Goal: Book appointment/travel/reservation

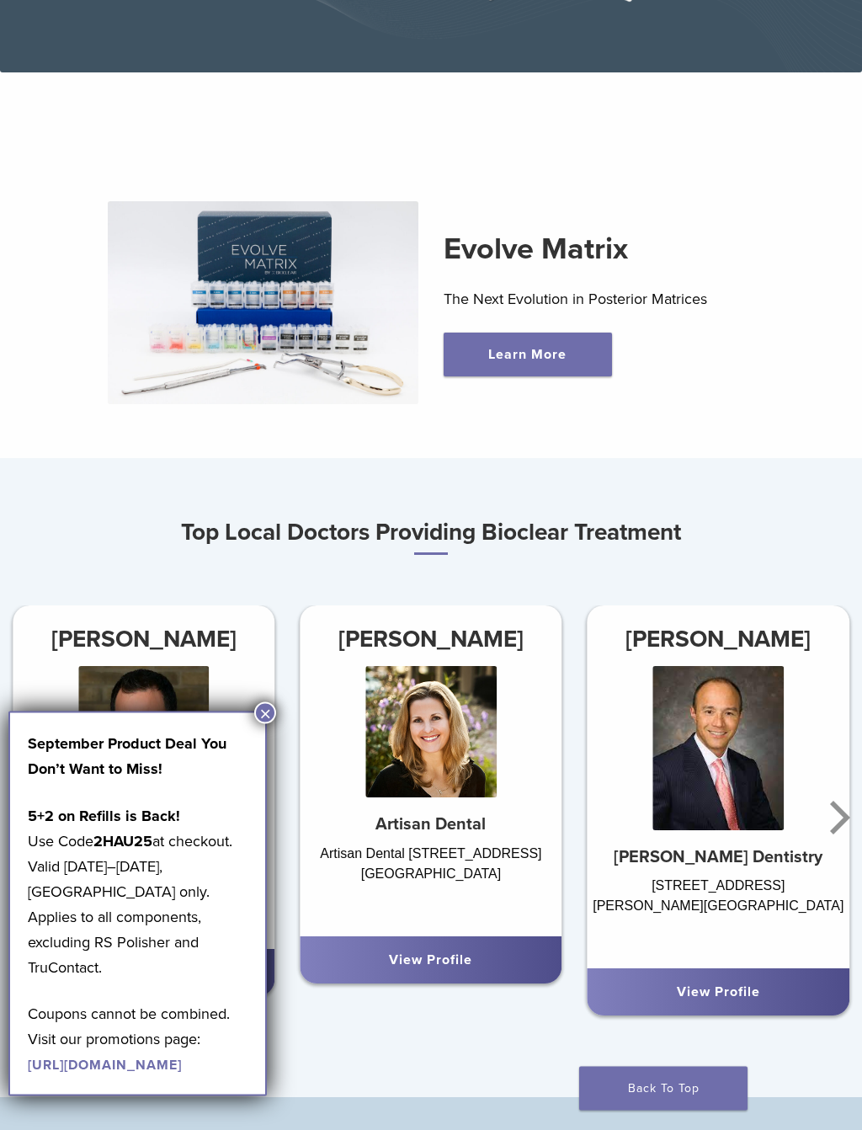
click at [266, 716] on button "×" at bounding box center [265, 713] width 22 height 22
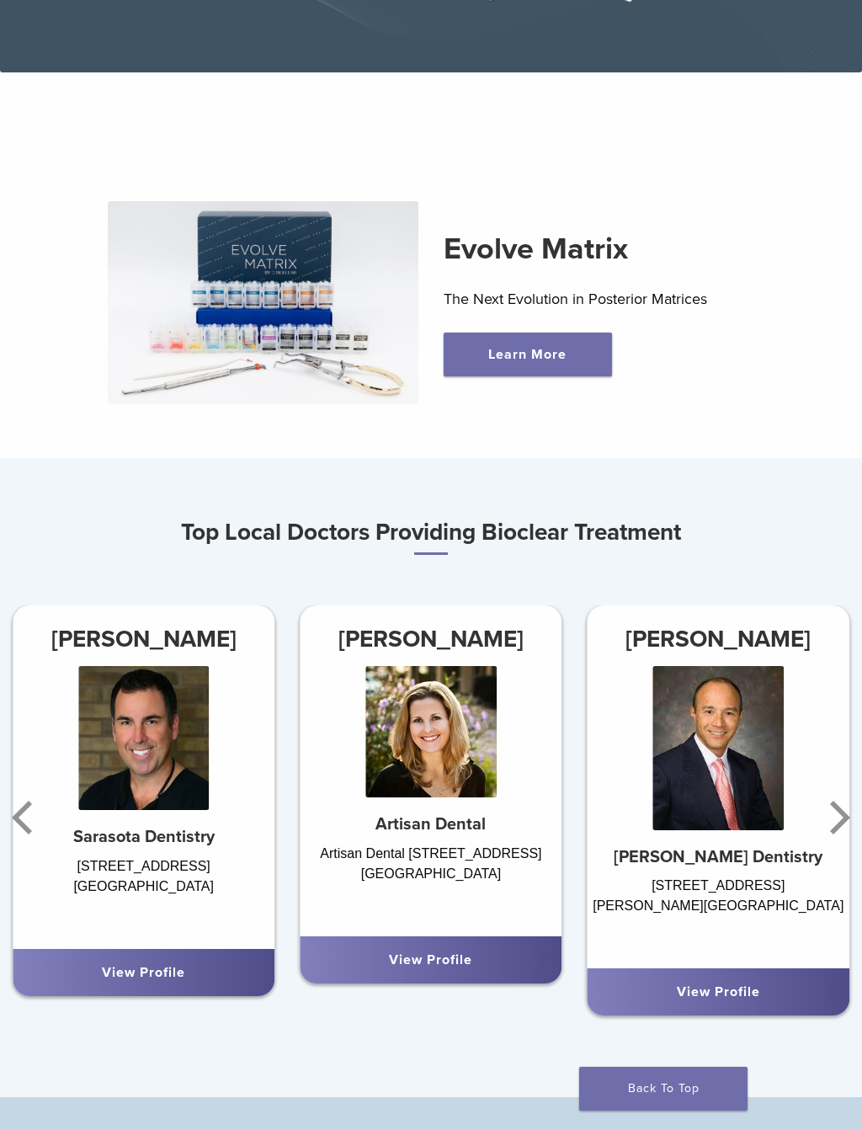
click at [851, 817] on icon "Next" at bounding box center [837, 817] width 34 height 101
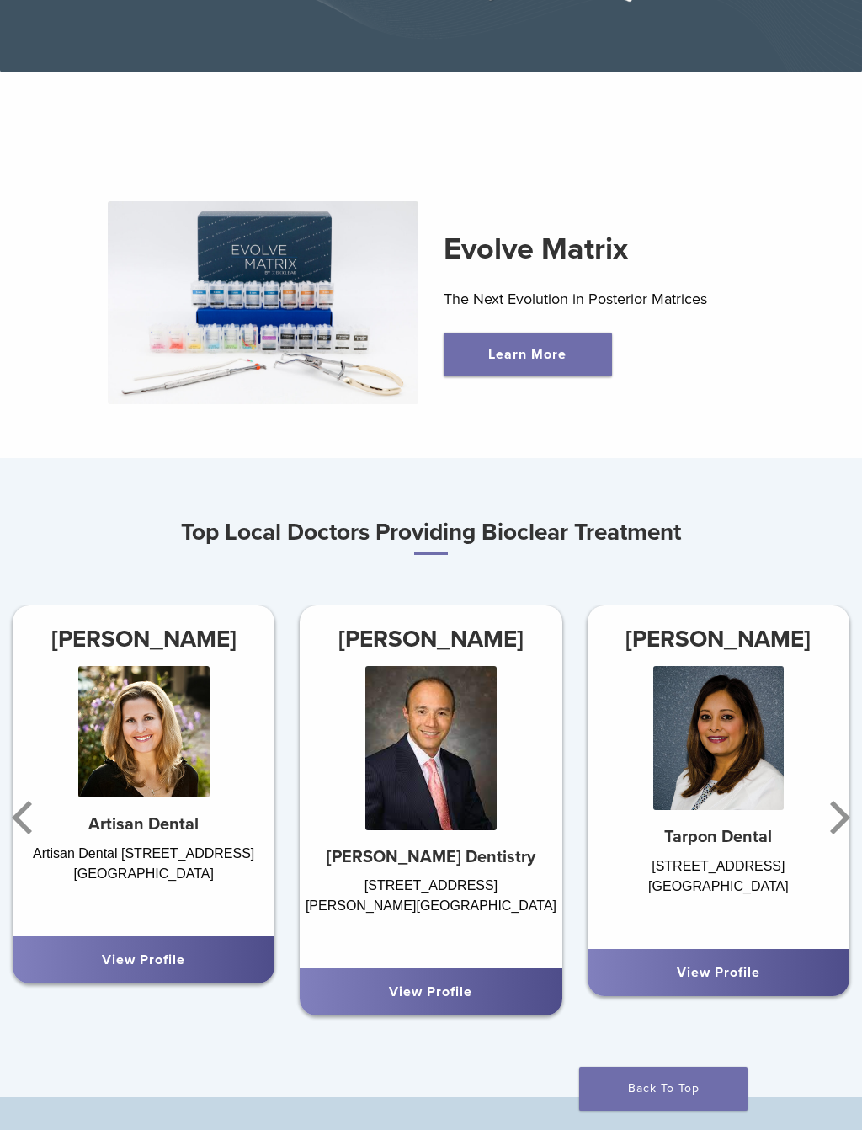
click at [853, 818] on icon "Next" at bounding box center [837, 817] width 34 height 101
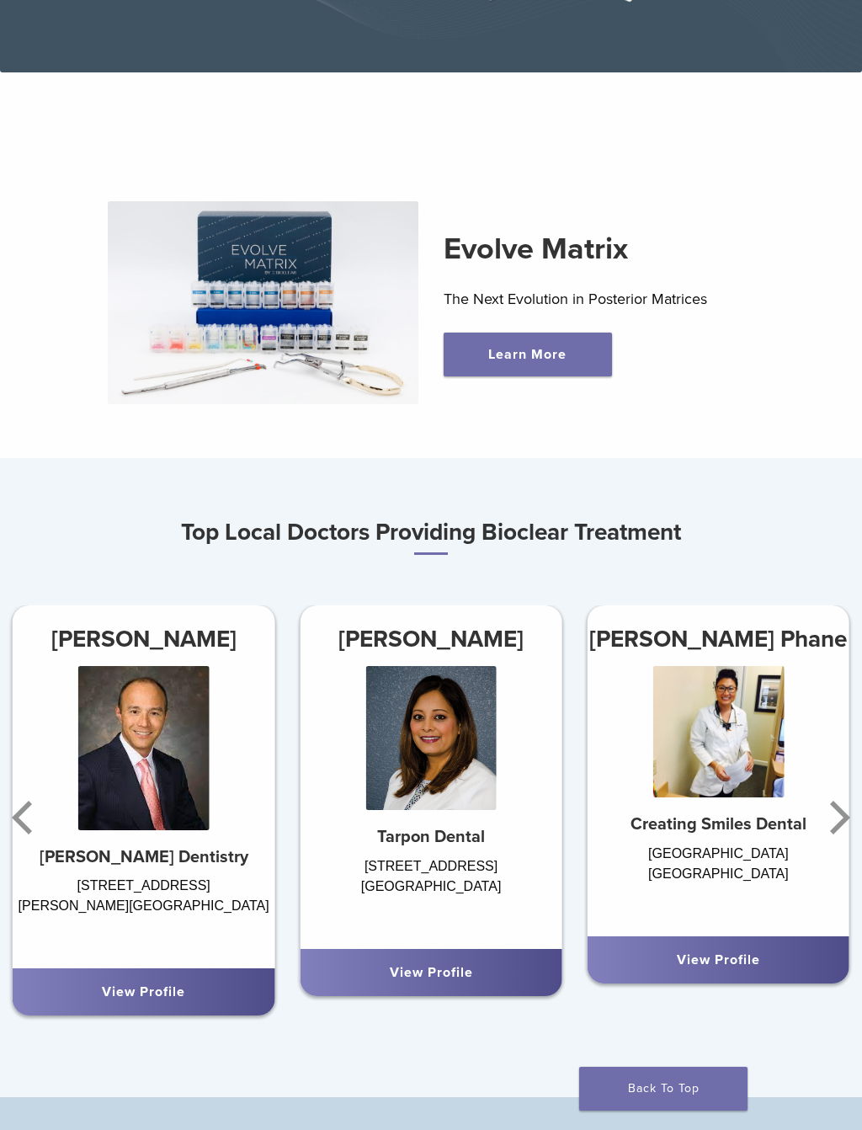
click at [841, 829] on icon "Next" at bounding box center [837, 817] width 34 height 101
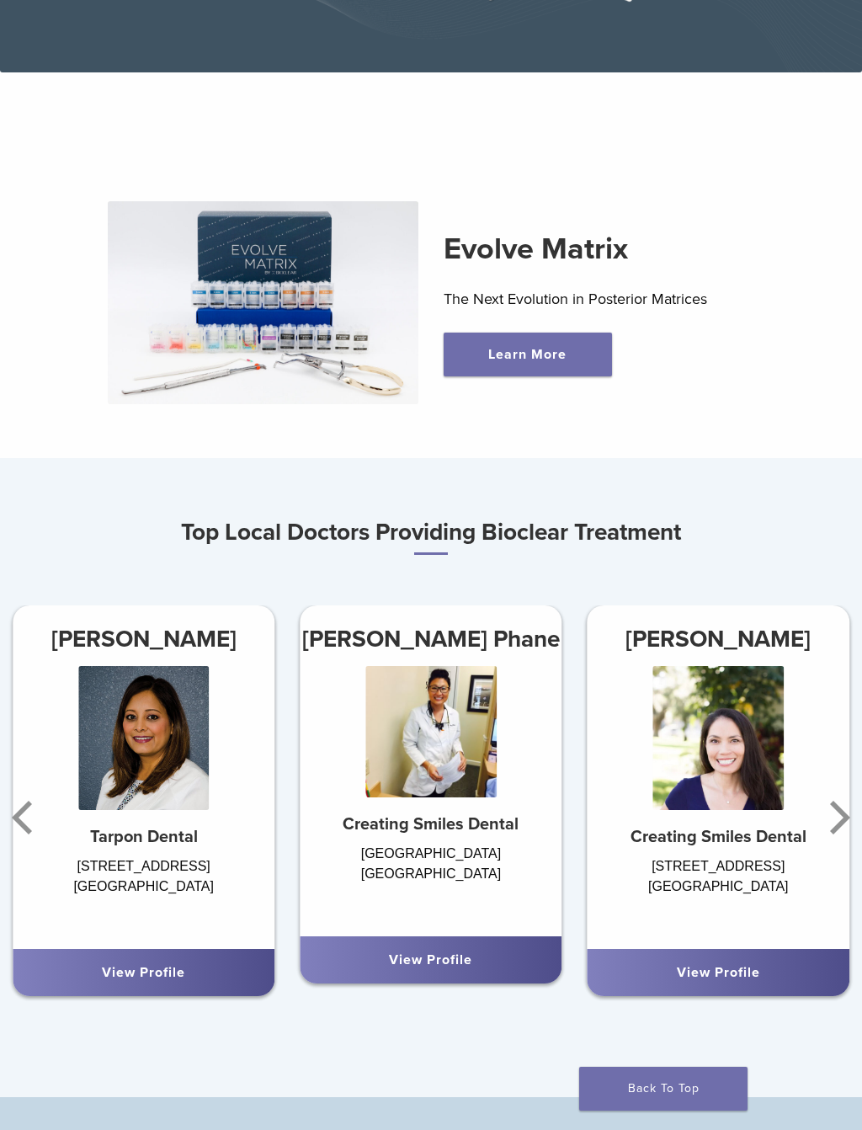
click at [839, 807] on icon "Next" at bounding box center [840, 818] width 20 height 34
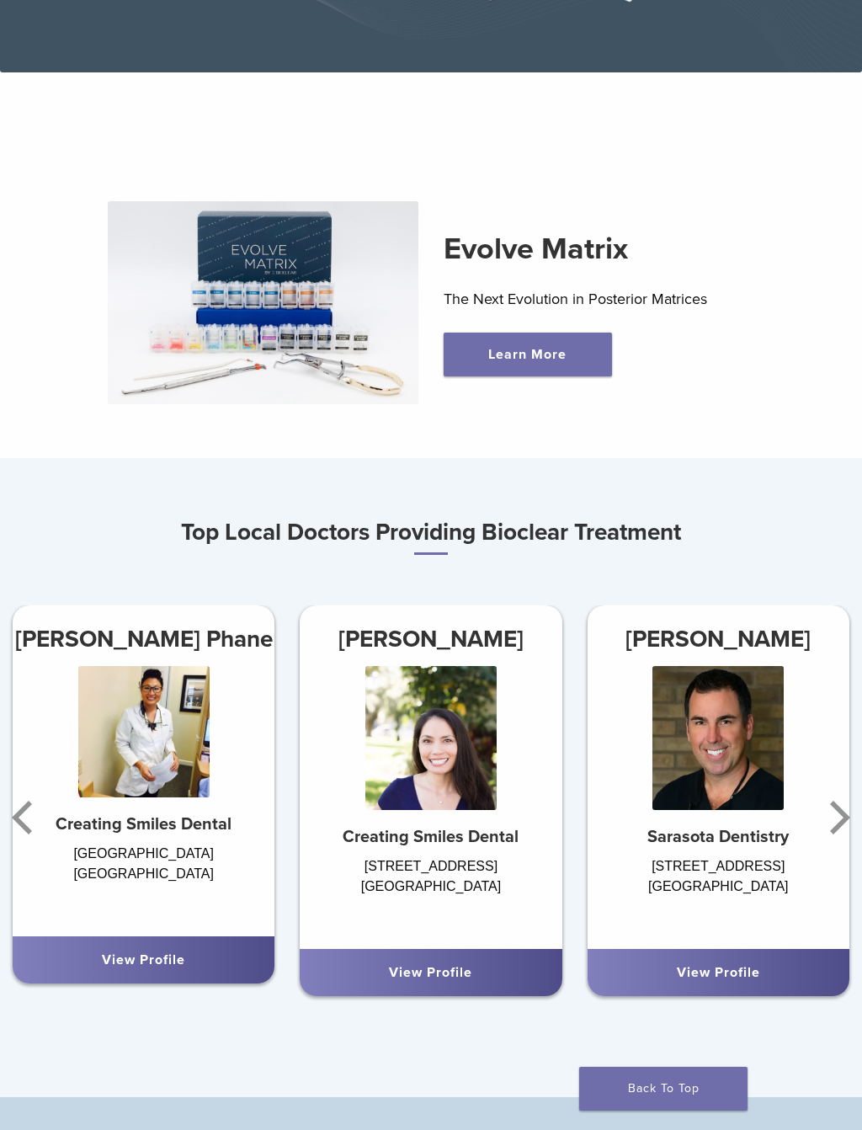
click at [839, 807] on icon "Next" at bounding box center [840, 818] width 20 height 34
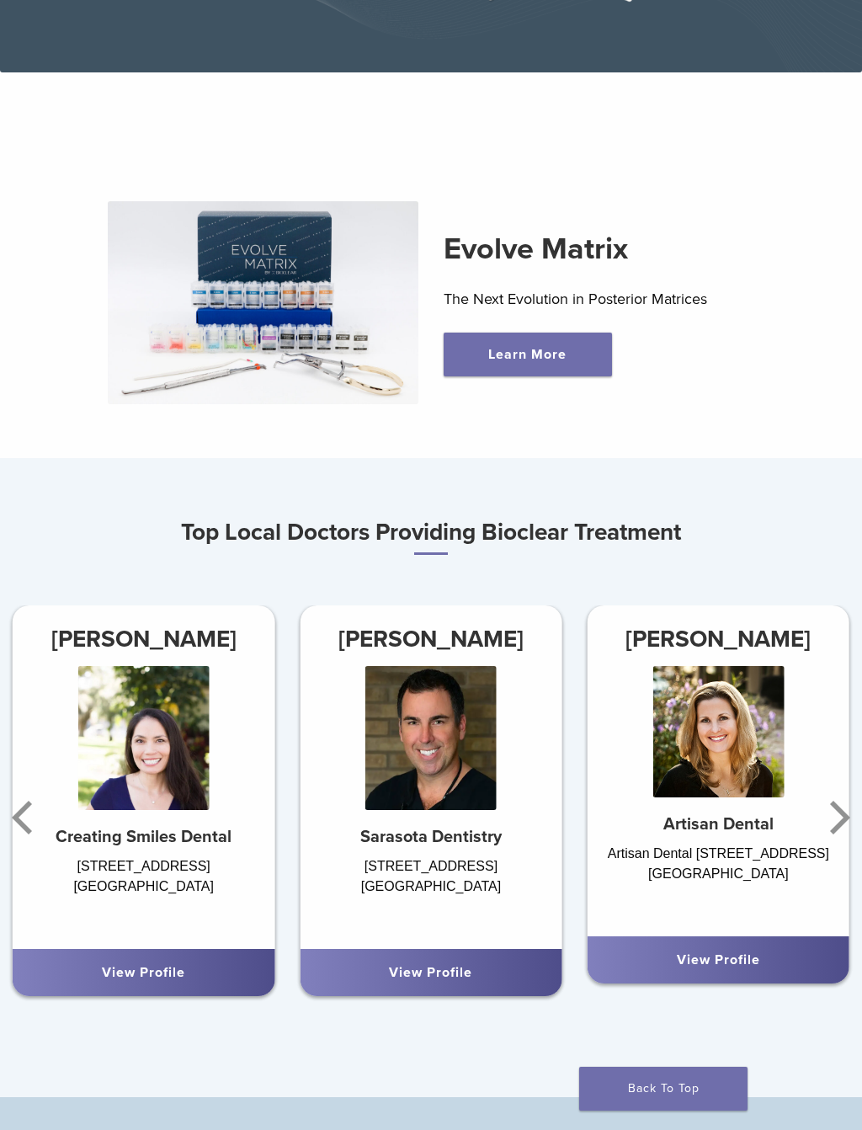
click at [745, 959] on link "View Profile" at bounding box center [718, 960] width 83 height 17
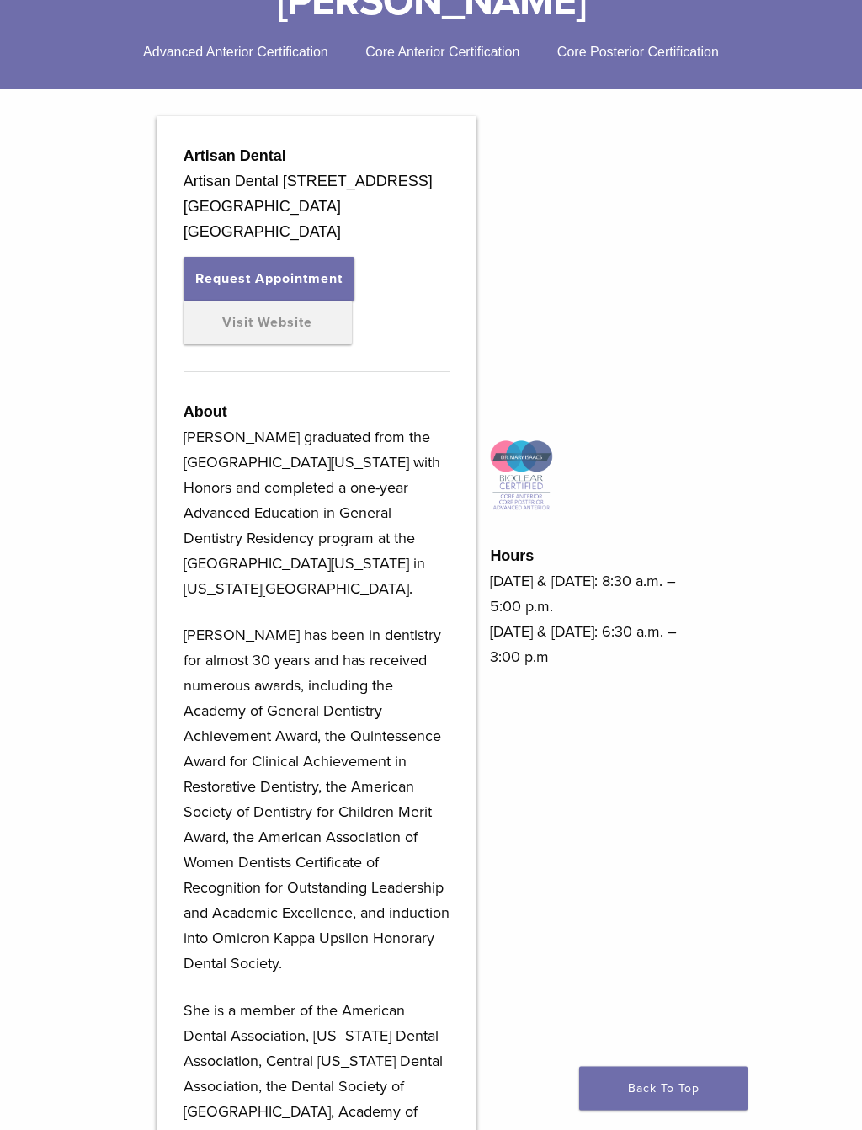
scroll to position [461, 0]
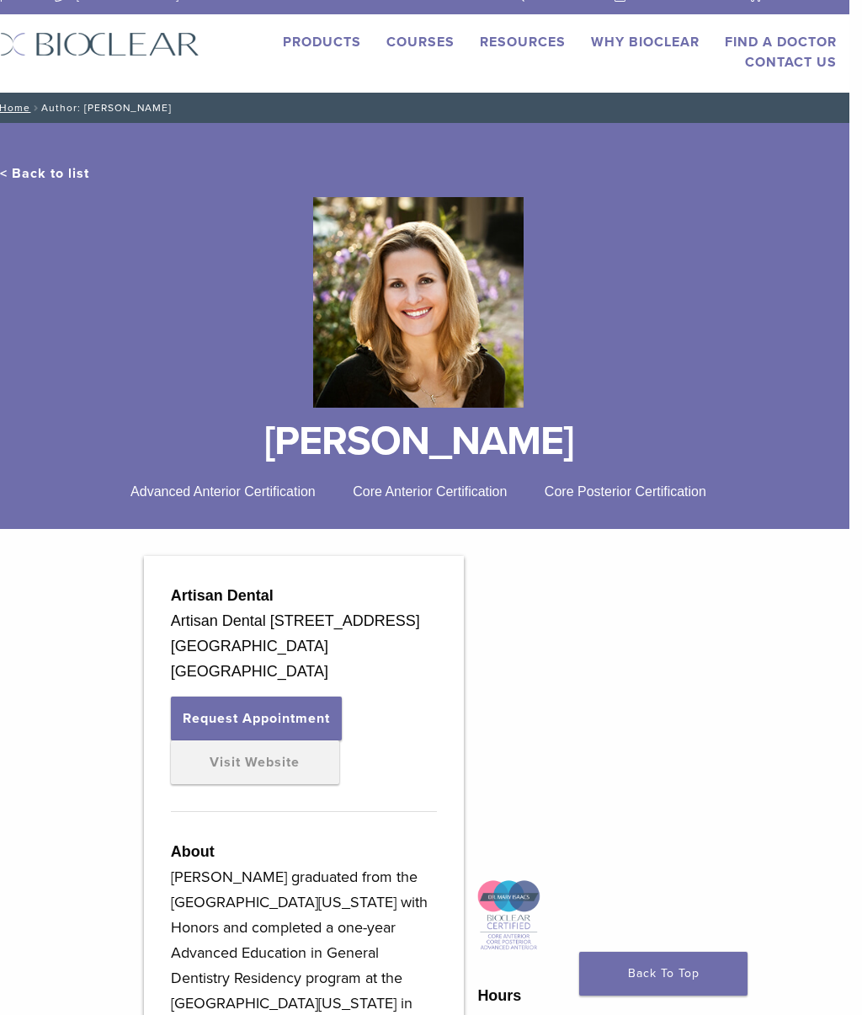
scroll to position [0, 13]
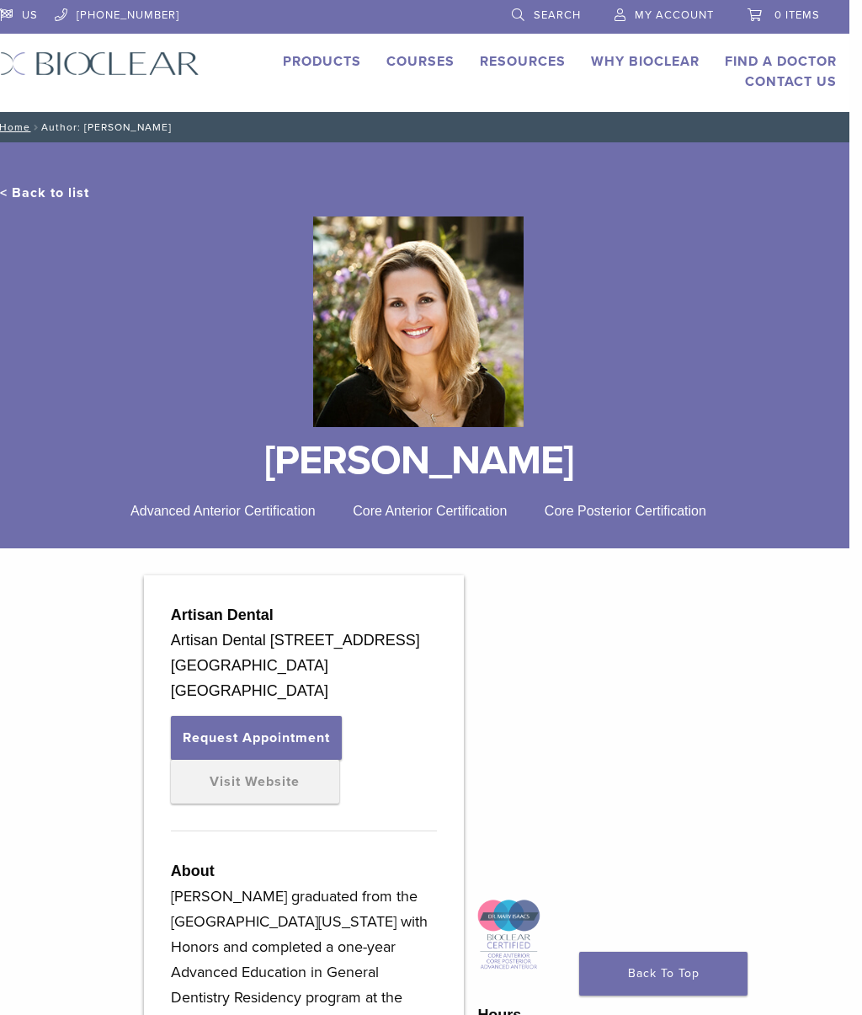
click at [308, 755] on button "Request Appointment" at bounding box center [256, 738] width 171 height 44
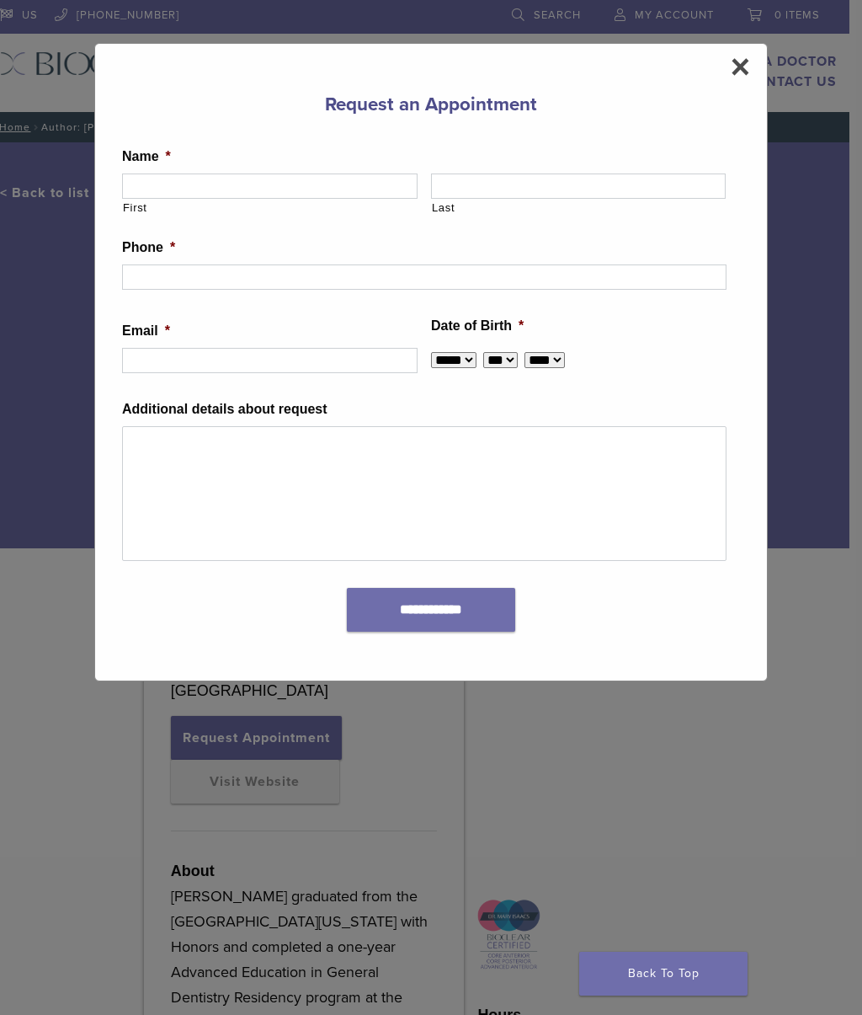
click at [747, 72] on span "×" at bounding box center [740, 67] width 19 height 34
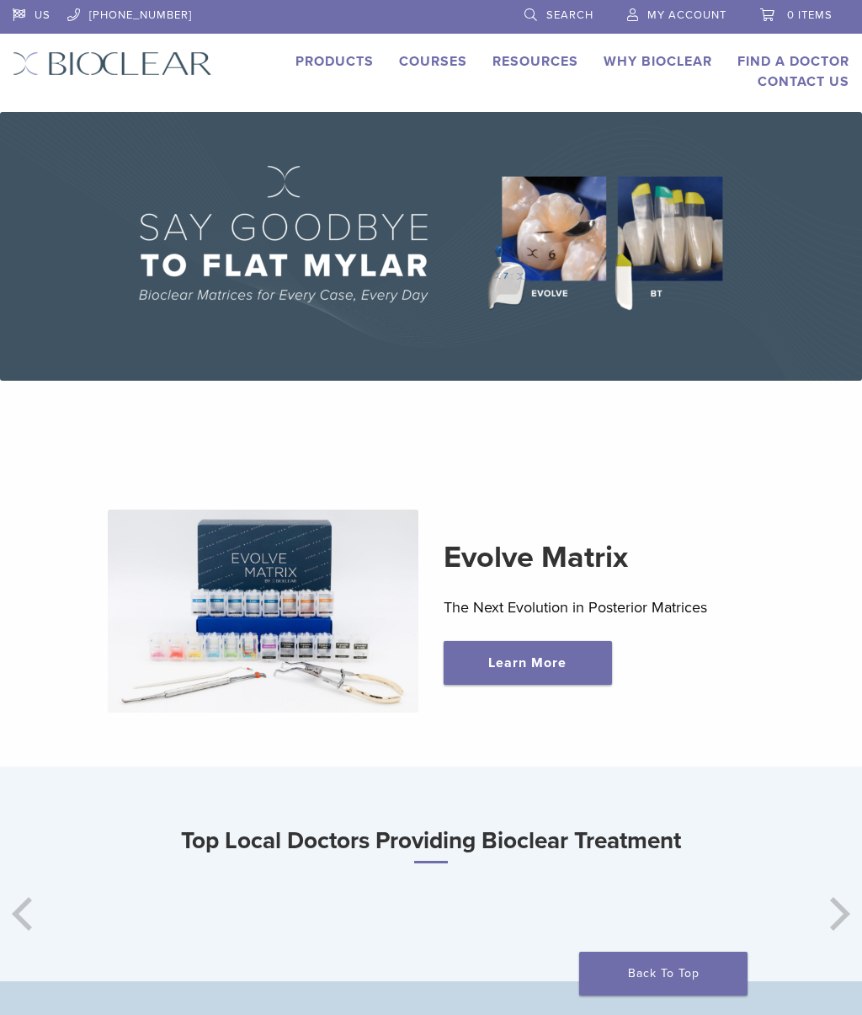
scroll to position [355, 0]
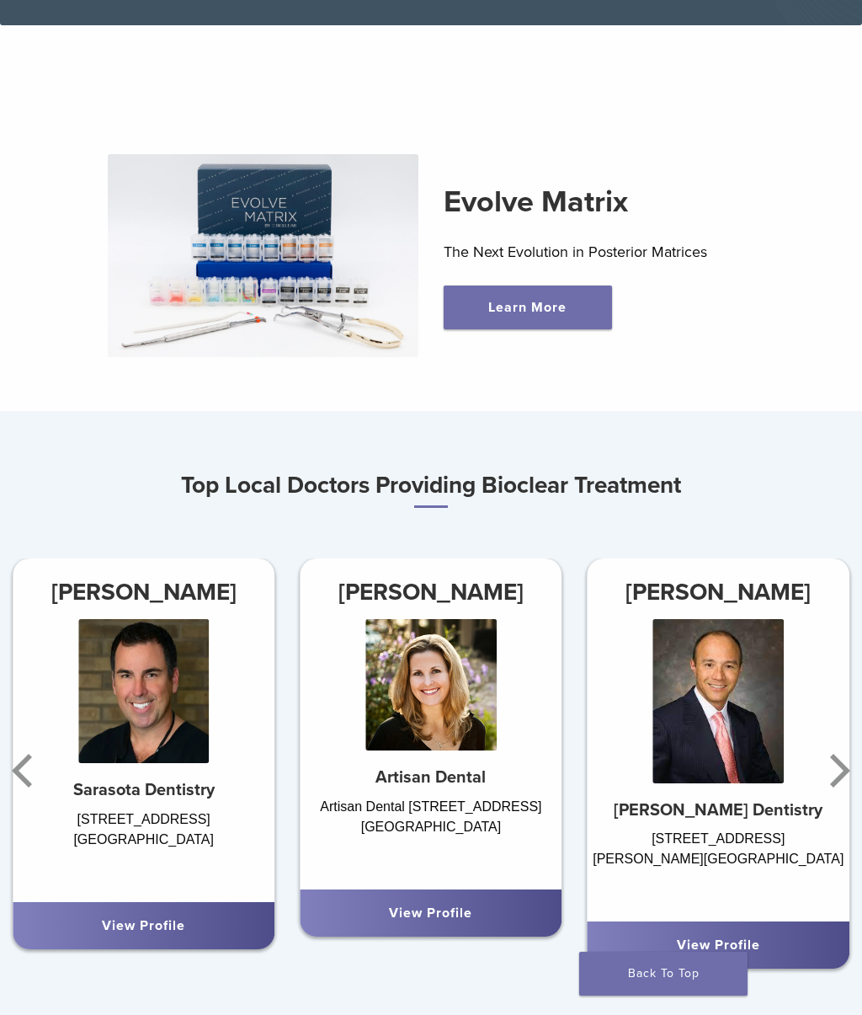
click at [761, 931] on div "View Profile" at bounding box center [719, 944] width 262 height 47
click at [788, 942] on div "View Profile" at bounding box center [718, 945] width 235 height 20
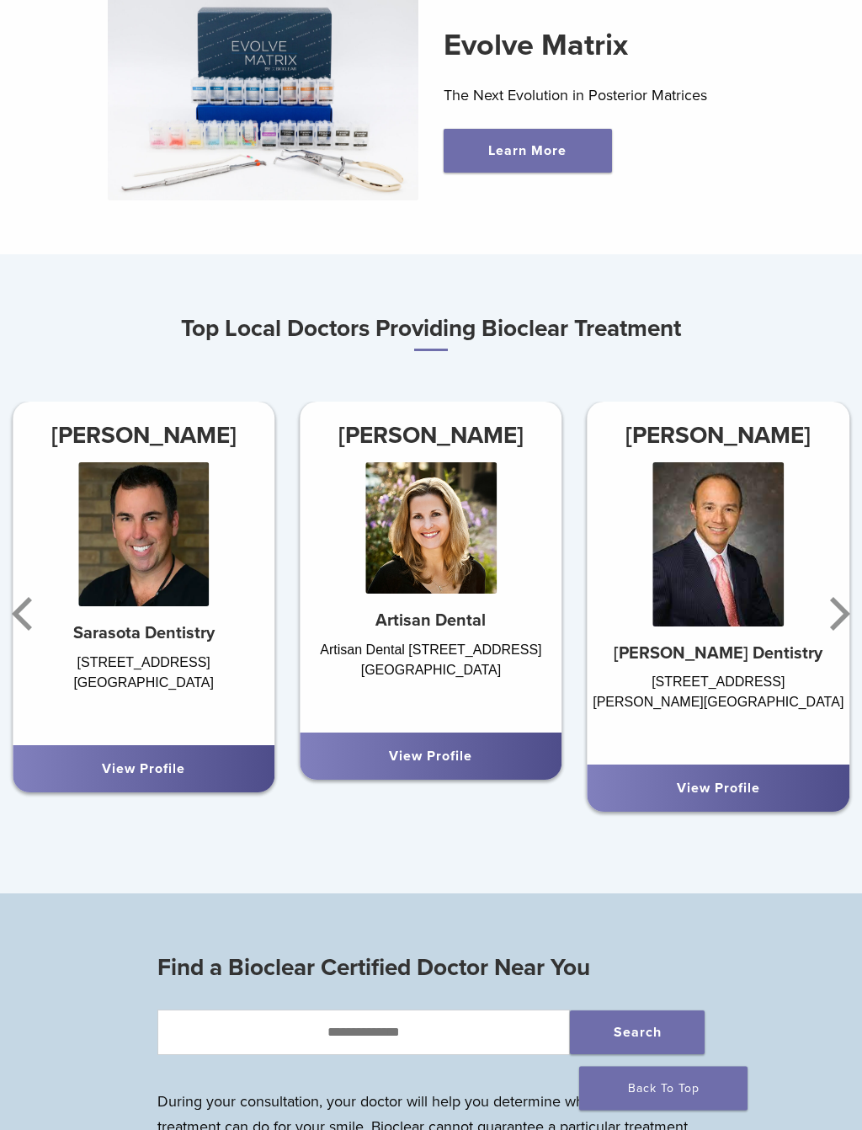
scroll to position [512, 0]
click at [726, 791] on link "View Profile" at bounding box center [718, 788] width 83 height 17
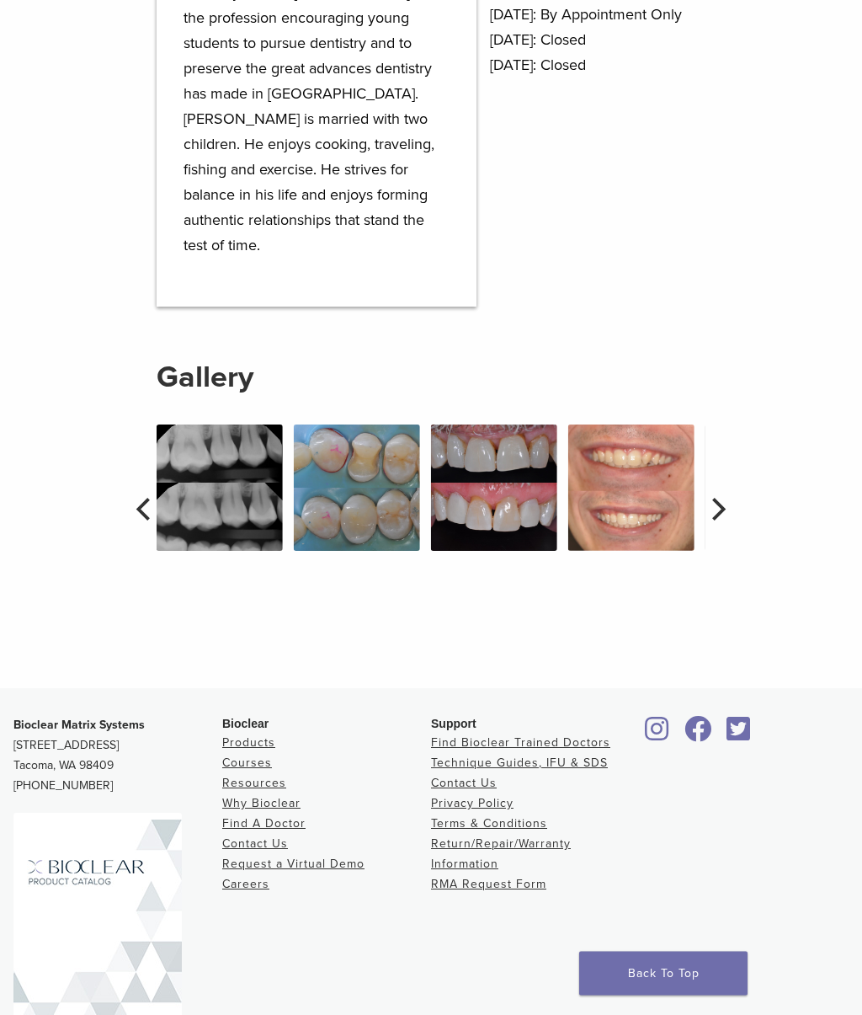
scroll to position [1127, 0]
click at [723, 498] on icon "Next" at bounding box center [717, 509] width 22 height 22
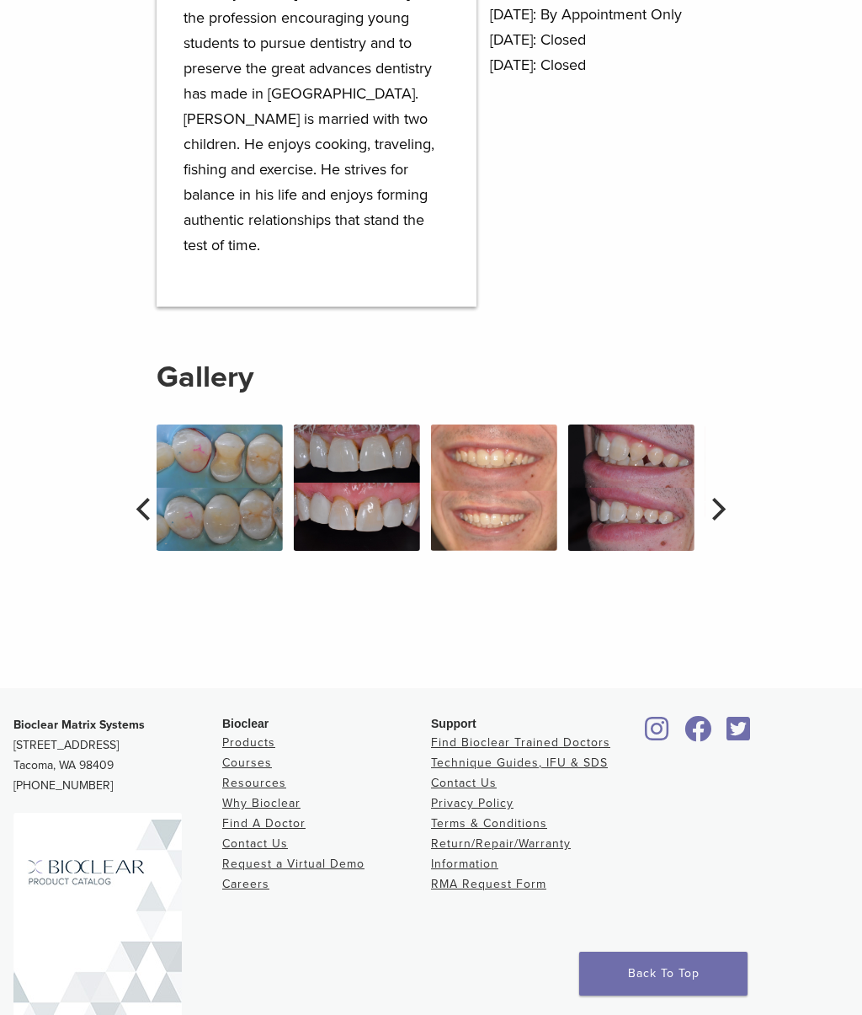
click at [731, 491] on button "Next" at bounding box center [716, 509] width 37 height 37
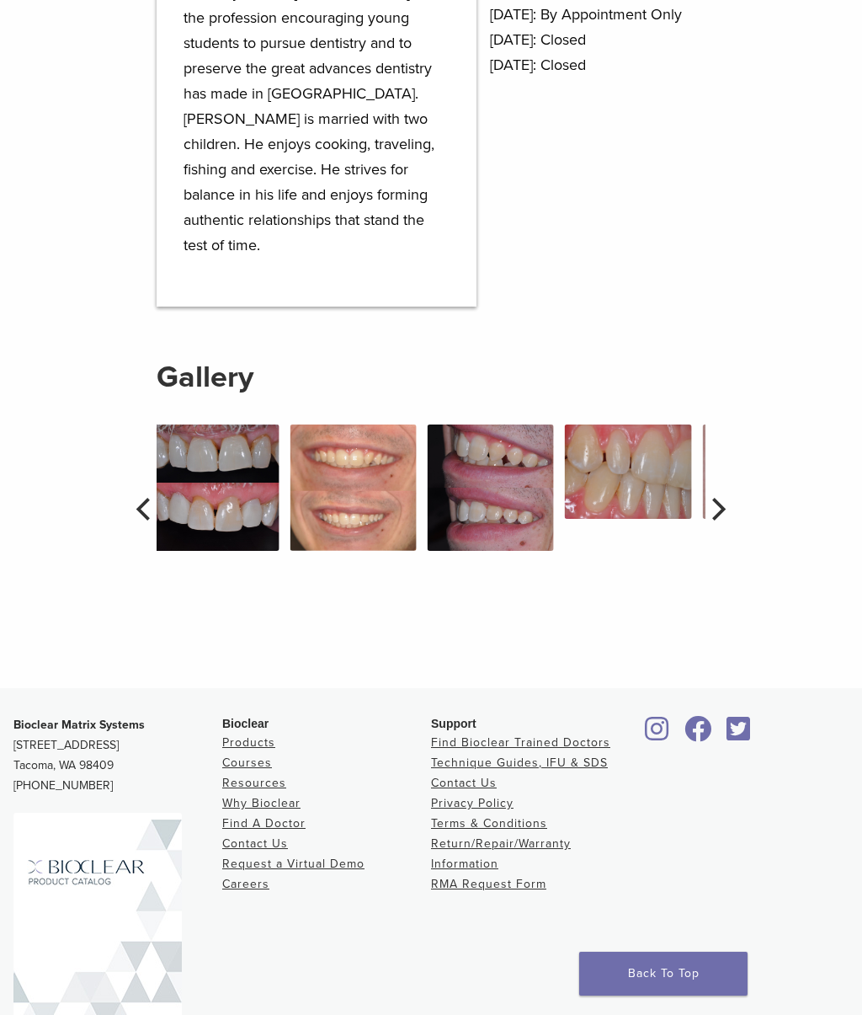
click at [728, 498] on icon "Next" at bounding box center [717, 509] width 22 height 22
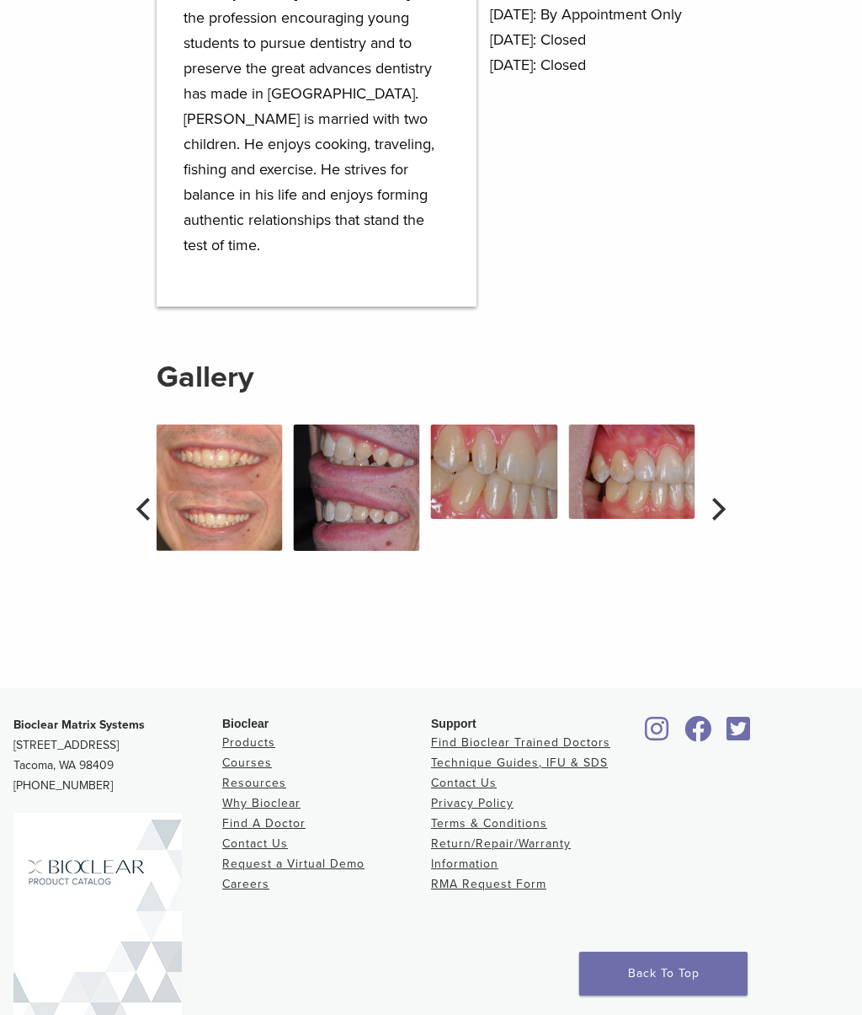
click at [728, 498] on icon "Next" at bounding box center [717, 509] width 22 height 22
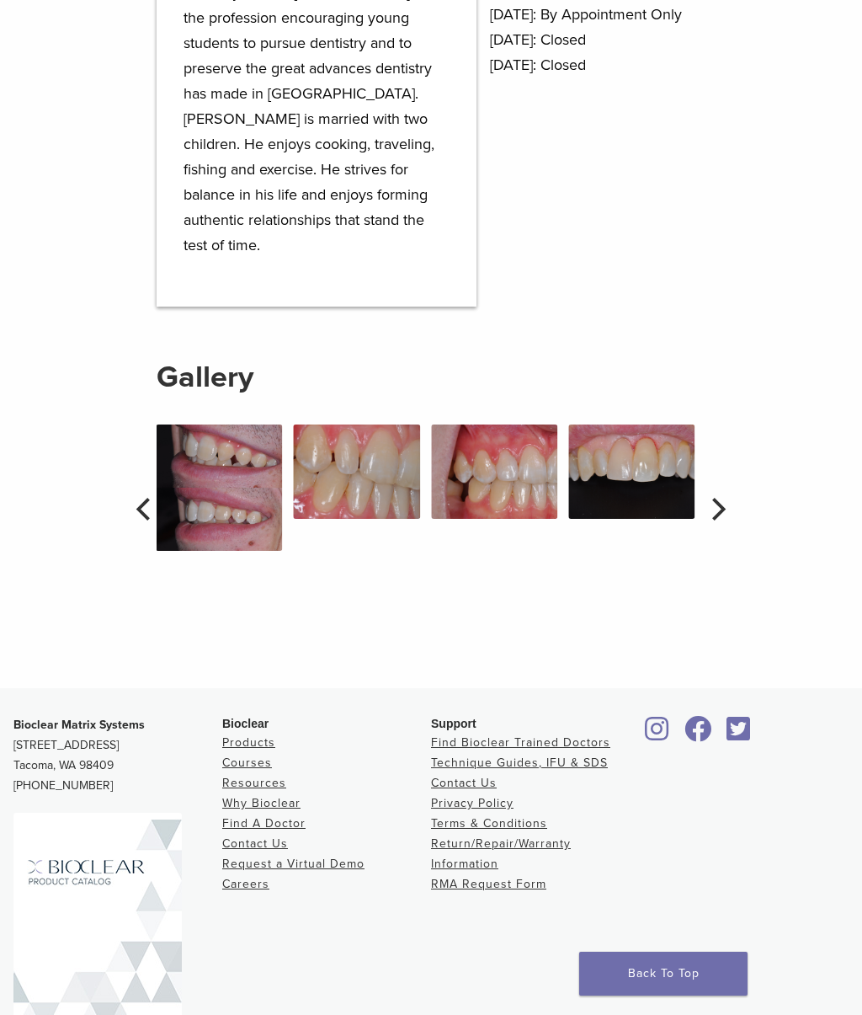
click at [723, 498] on icon "Next" at bounding box center [717, 509] width 22 height 22
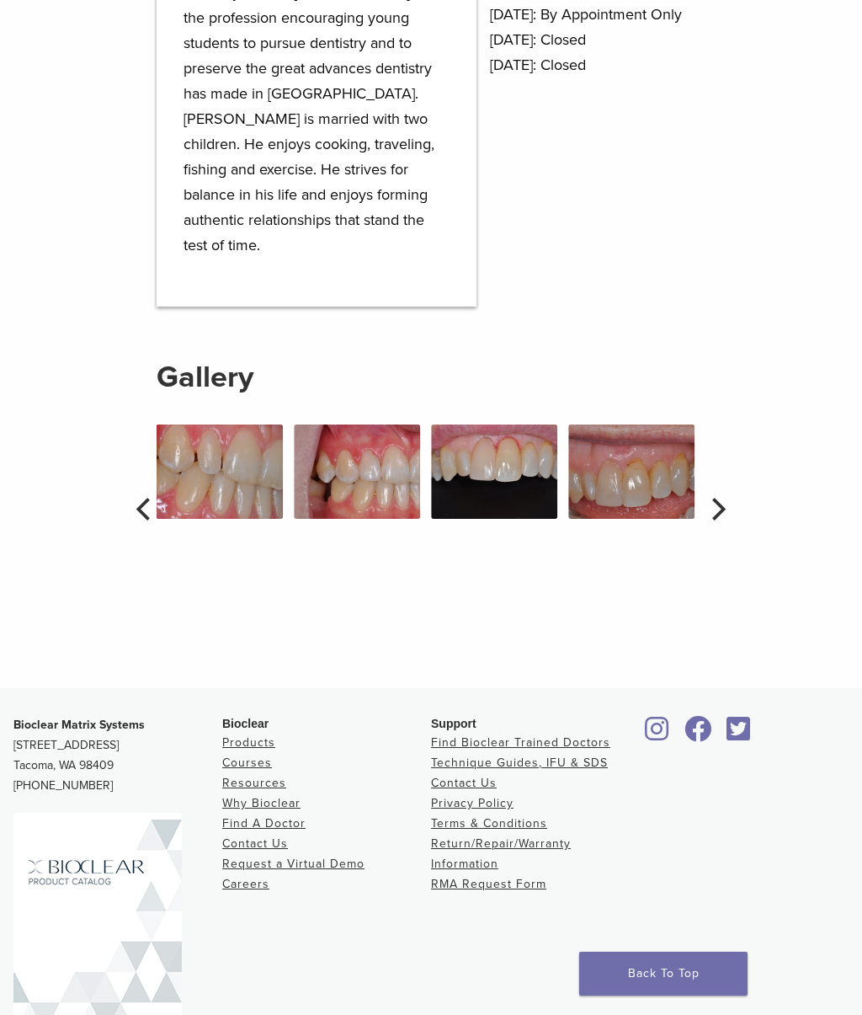
click at [723, 498] on icon "Next" at bounding box center [717, 509] width 22 height 22
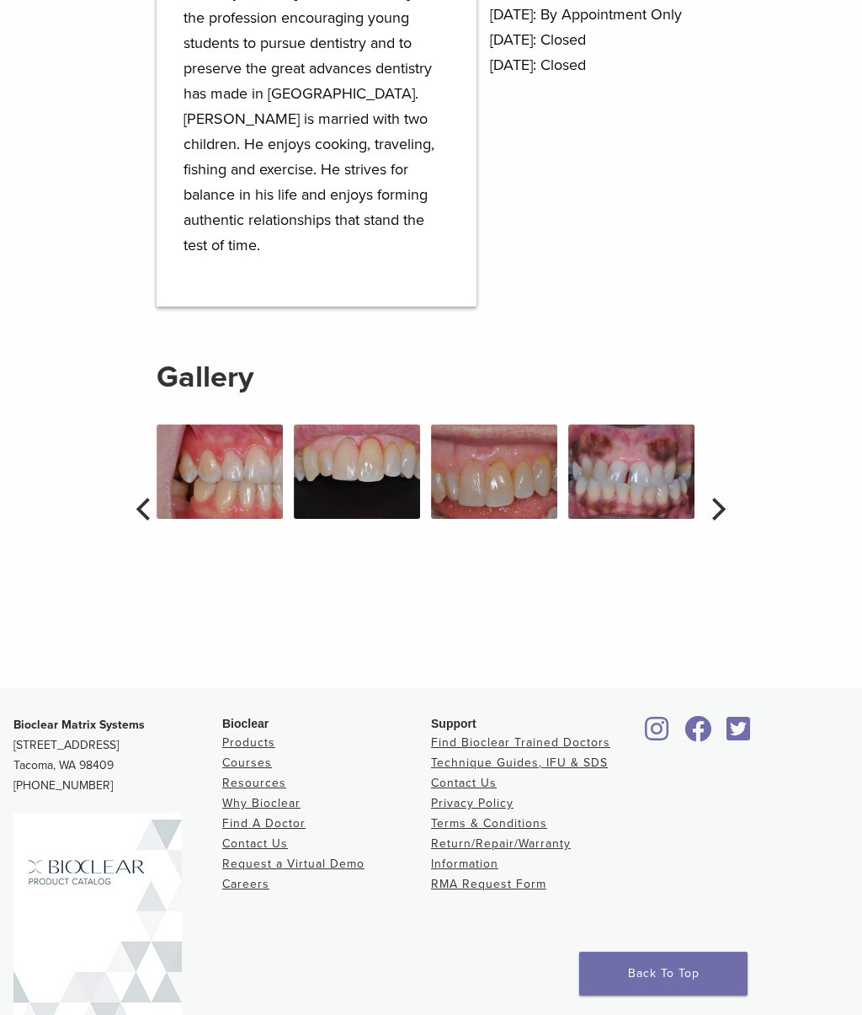
click at [726, 498] on icon "Next" at bounding box center [717, 509] width 22 height 22
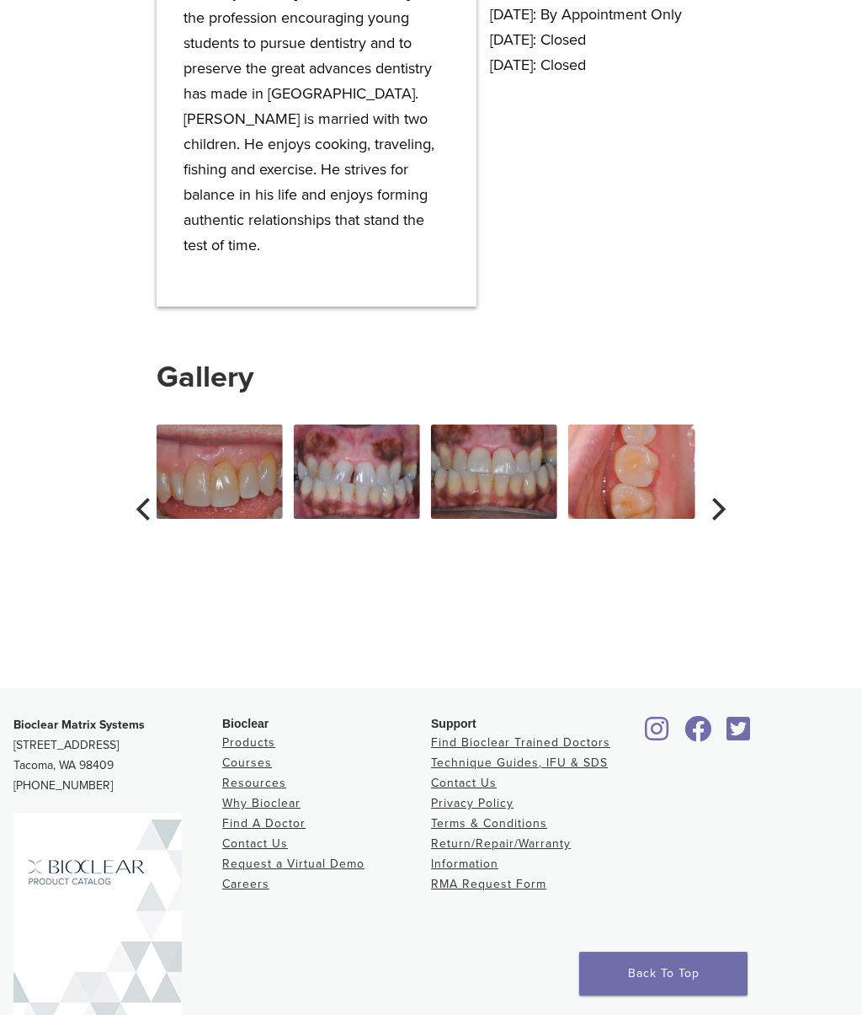
click at [728, 498] on icon "Next" at bounding box center [717, 509] width 22 height 22
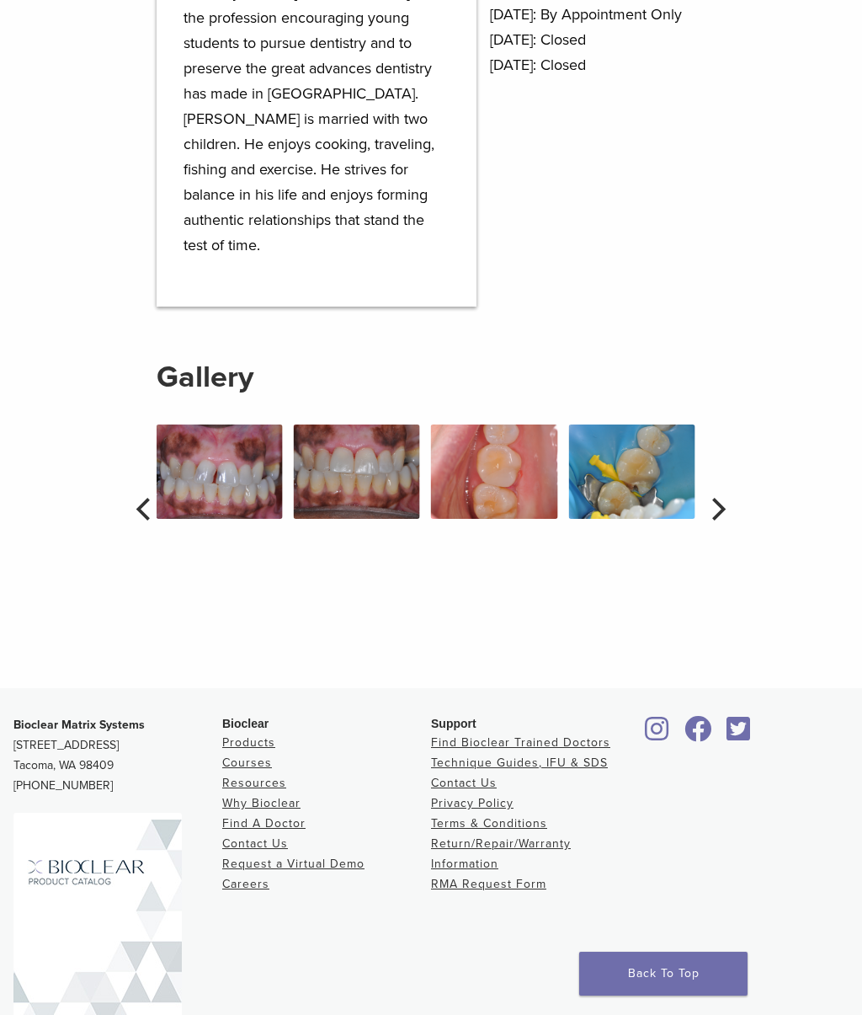
click at [718, 498] on icon "Next" at bounding box center [717, 509] width 22 height 22
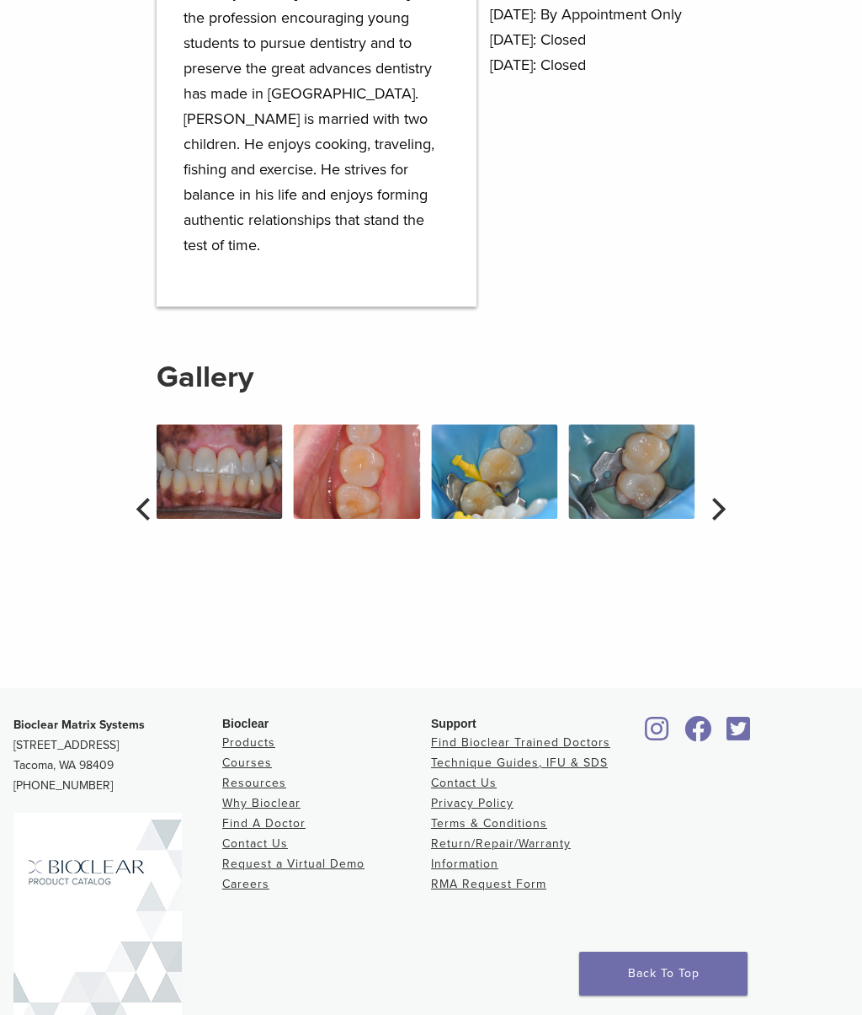
click at [724, 498] on icon "Next" at bounding box center [717, 509] width 22 height 22
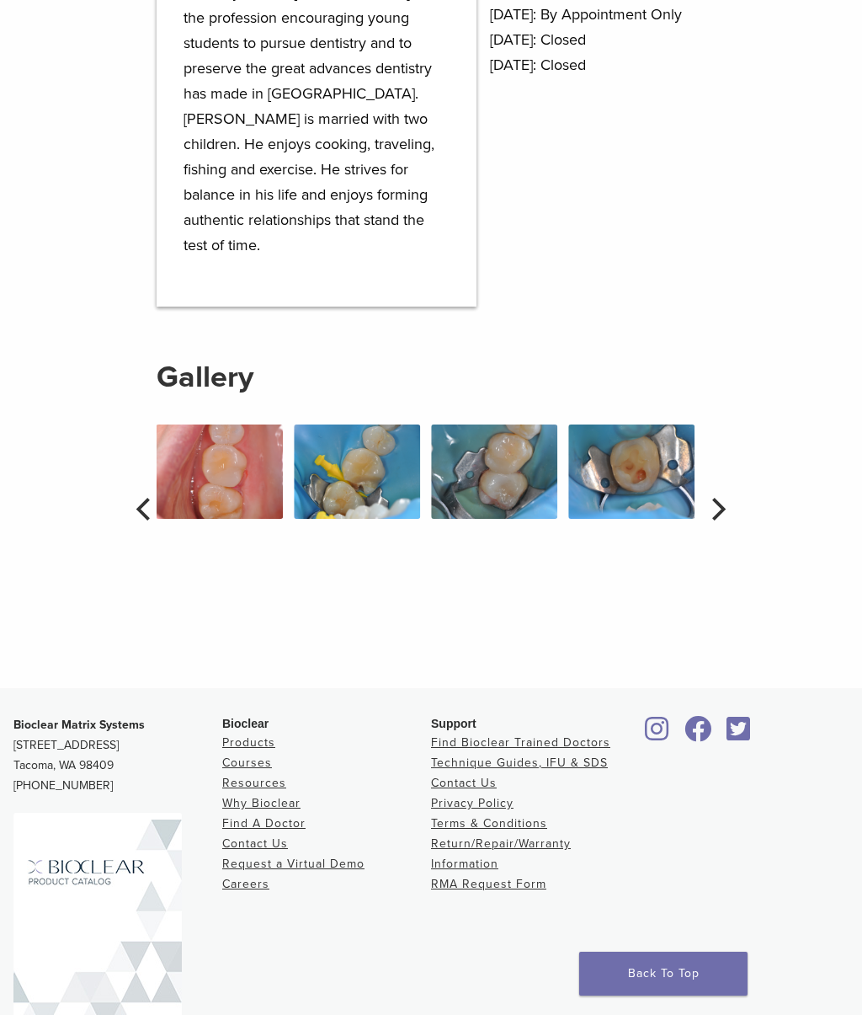
click at [726, 498] on icon "Next" at bounding box center [717, 509] width 22 height 22
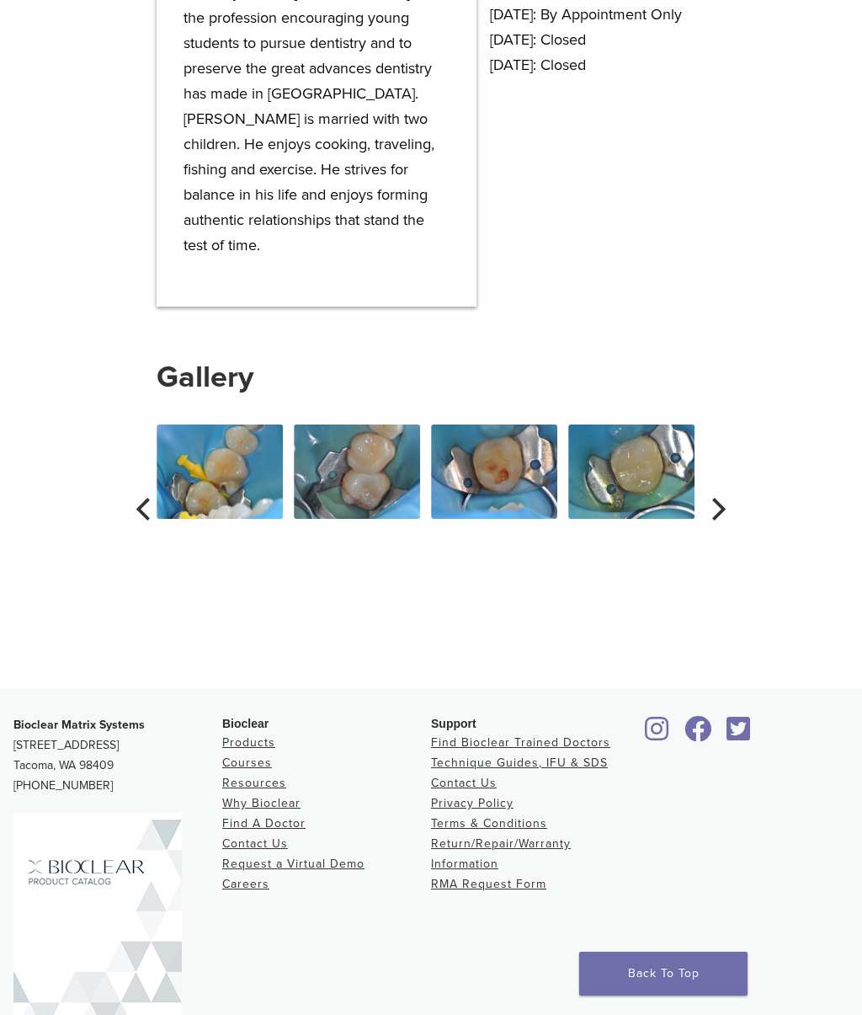
click at [730, 491] on button "Next" at bounding box center [716, 509] width 37 height 37
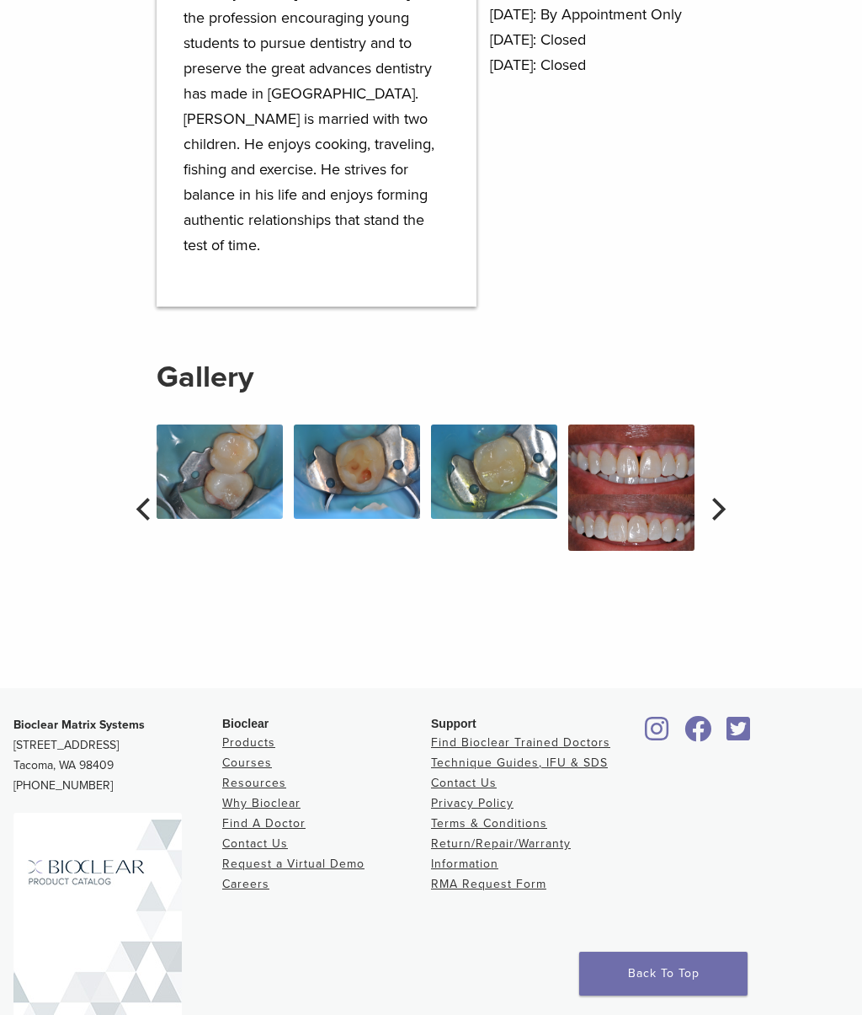
click at [729, 491] on button "Next" at bounding box center [716, 509] width 37 height 37
